Goal: Information Seeking & Learning: Learn about a topic

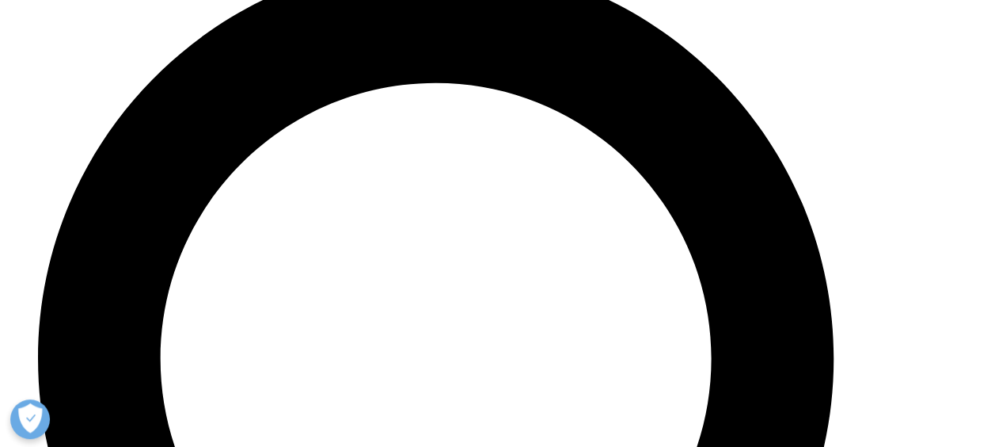
scroll to position [5569, 0]
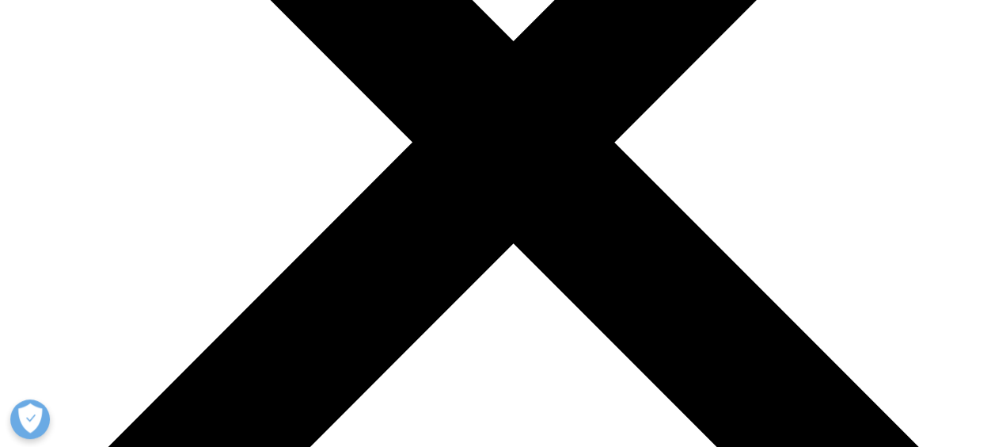
scroll to position [4671, 0]
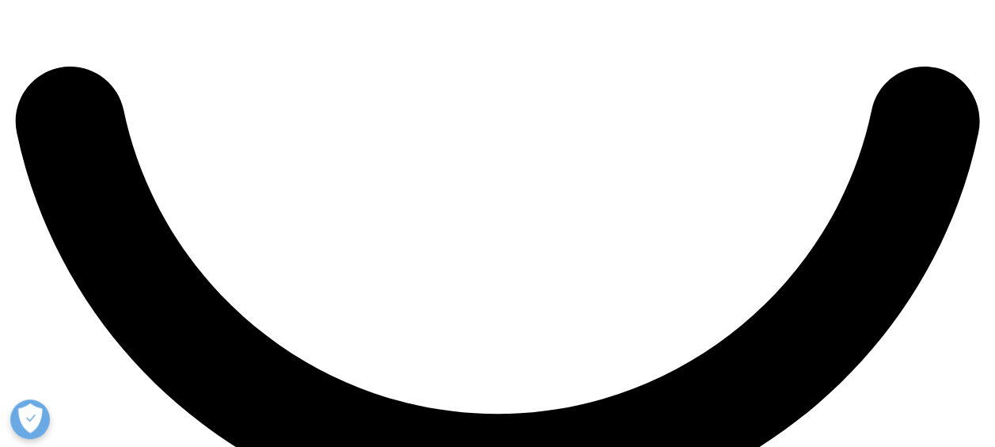
scroll to position [2771, 0]
